Goal: Consume media (video, audio): Consume media (video, audio)

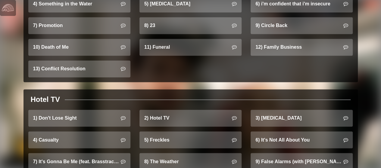
scroll to position [512, 0]
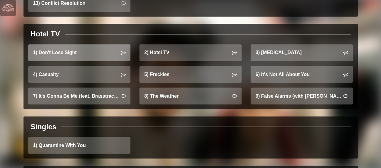
click at [70, 45] on link "1) Don't Lose Sight" at bounding box center [79, 52] width 102 height 17
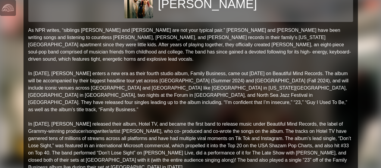
scroll to position [19, 0]
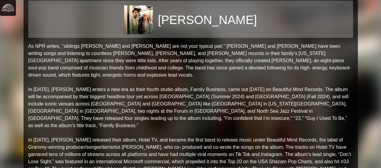
click at [9, 14] on img at bounding box center [8, 8] width 12 height 12
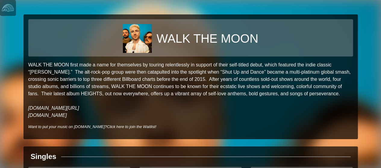
scroll to position [57, 0]
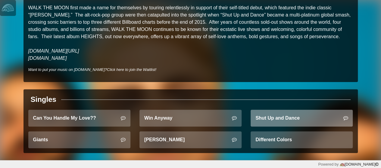
click at [284, 120] on link "Shut Up and Dance" at bounding box center [301, 118] width 102 height 17
